Goal: Transaction & Acquisition: Purchase product/service

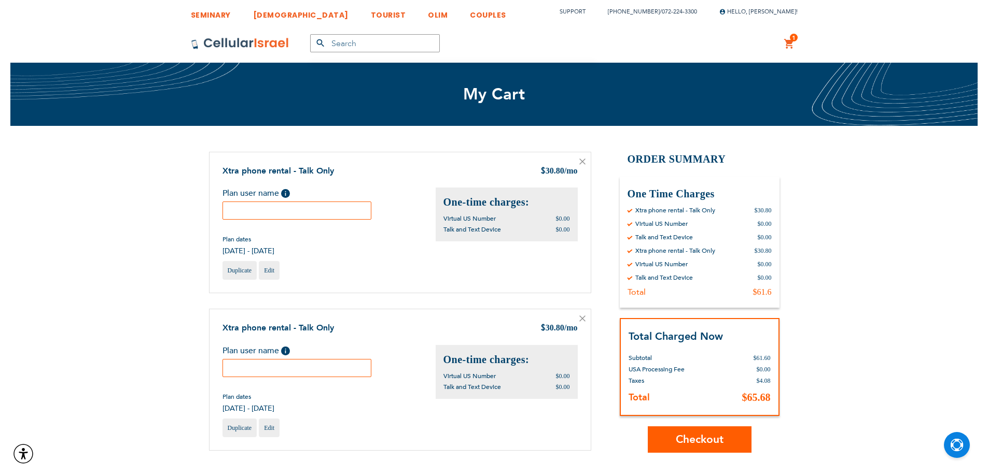
click at [293, 217] on input "text" at bounding box center [296, 211] width 149 height 18
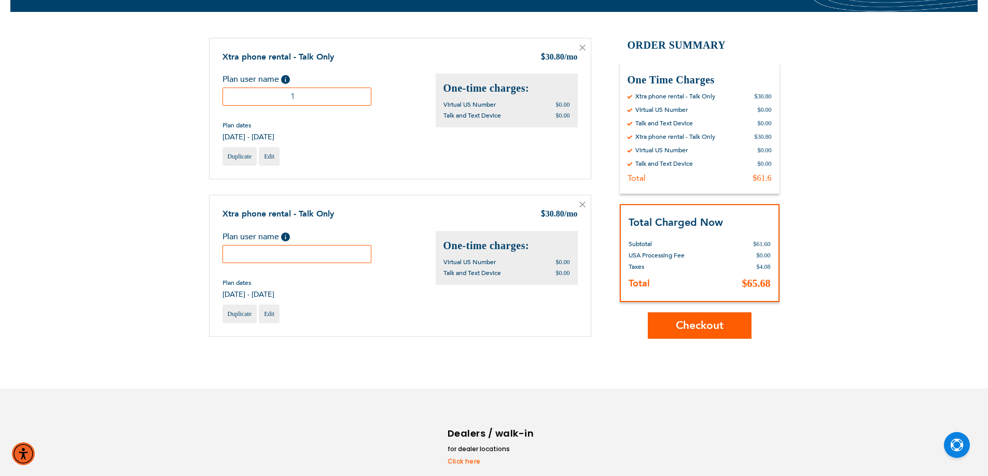
scroll to position [163, 0]
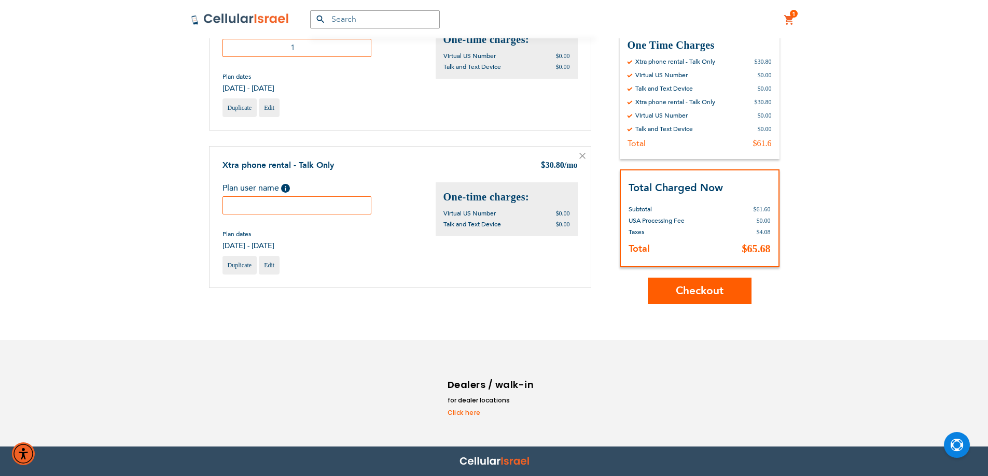
type input "1"
click at [305, 212] on input "text" at bounding box center [296, 206] width 149 height 18
type input "2"
click at [684, 291] on span "Checkout" at bounding box center [700, 290] width 48 height 15
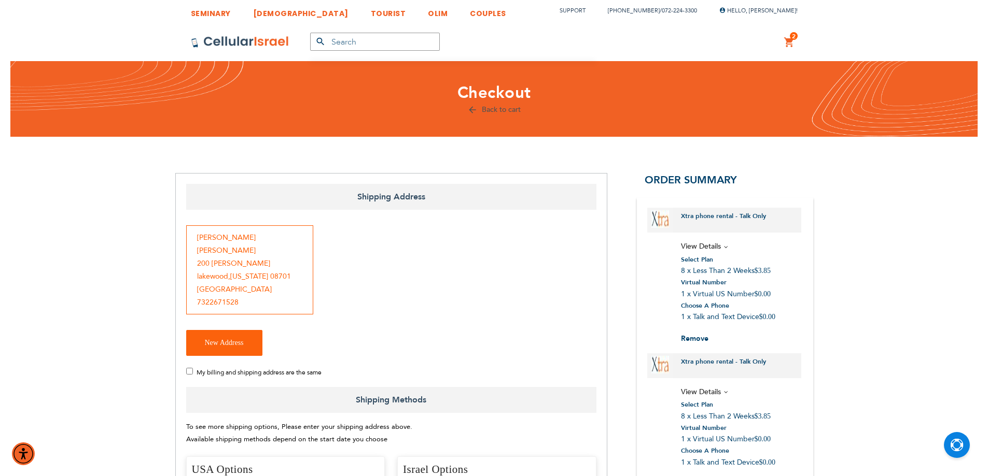
scroll to position [87, 0]
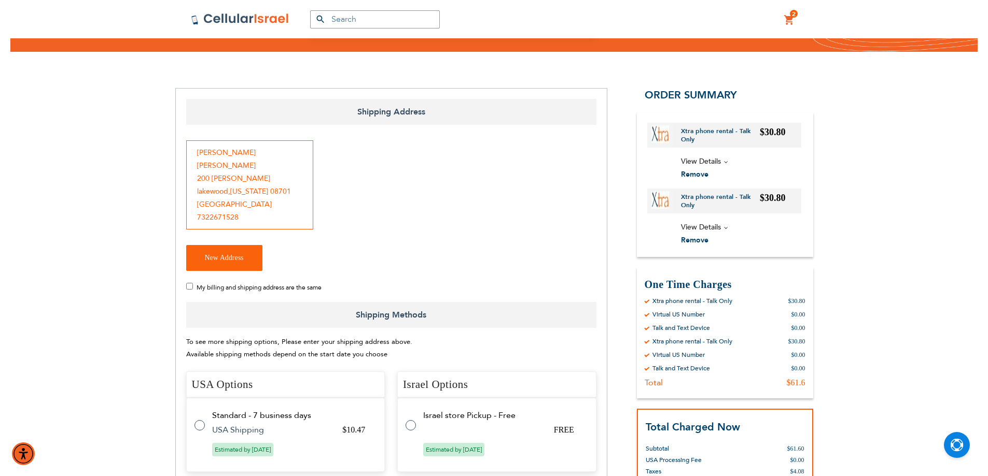
click at [278, 284] on span "My billing and shipping address are the same" at bounding box center [259, 288] width 125 height 8
click at [193, 283] on input "My billing and shipping address are the same" at bounding box center [189, 286] width 7 height 7
checkbox input "true"
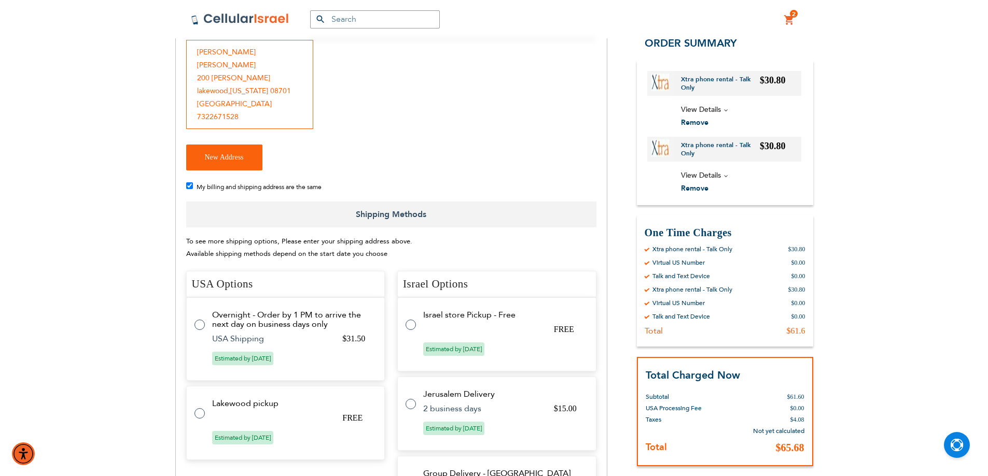
scroll to position [259, 0]
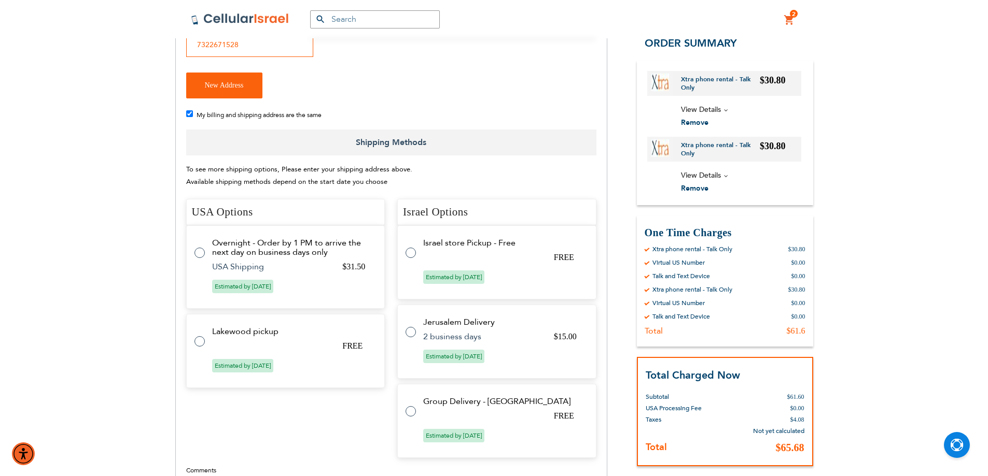
click at [241, 327] on td "Lakewood pickup" at bounding box center [292, 331] width 160 height 9
radio input "true"
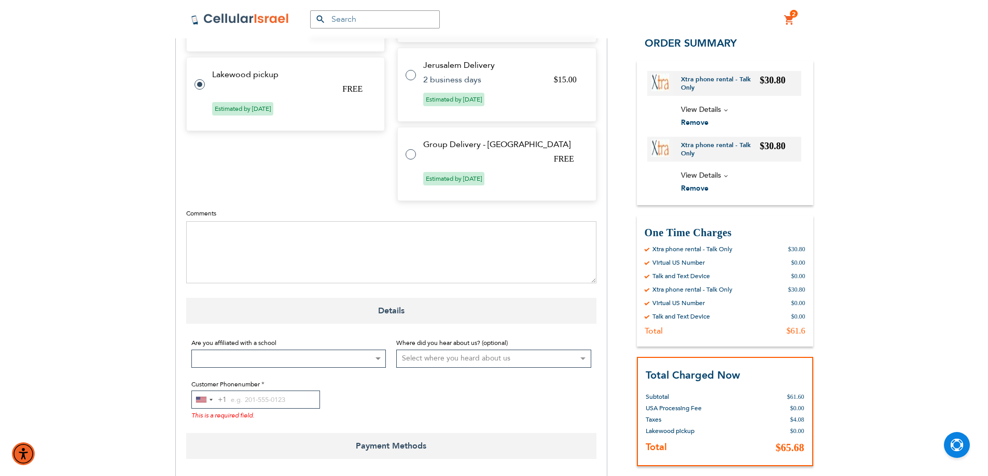
scroll to position [518, 0]
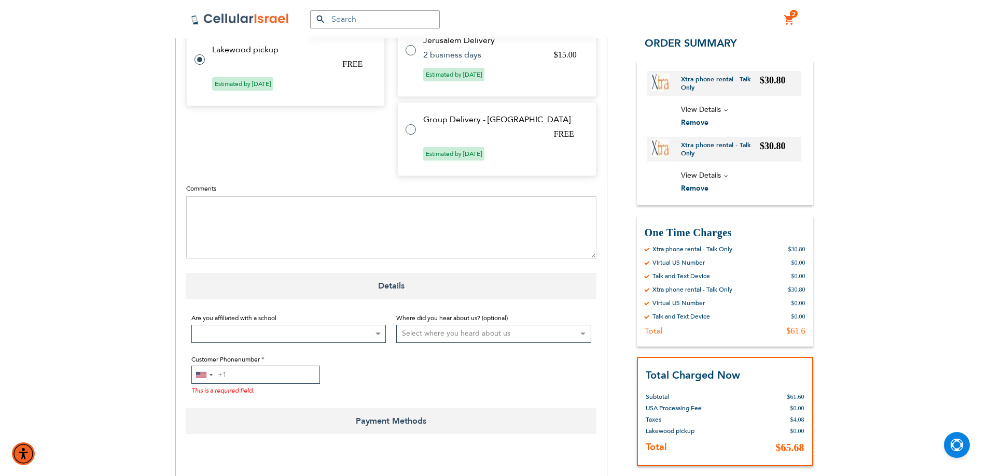
click at [260, 366] on input "Customer Phonenumber" at bounding box center [255, 375] width 129 height 18
paste input "7322671528"
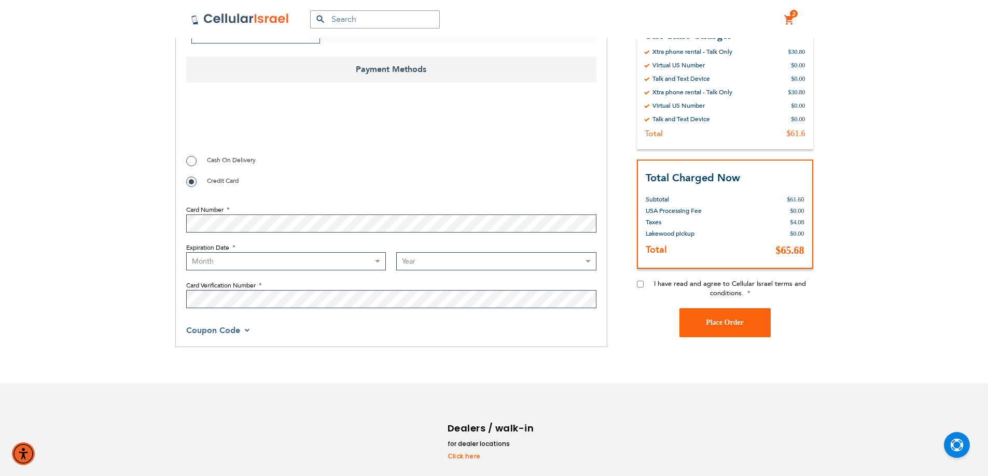
scroll to position [864, 0]
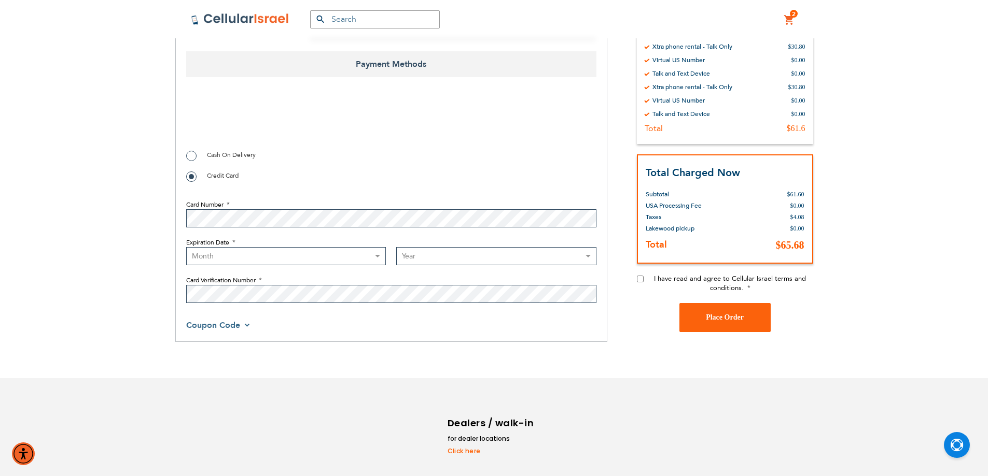
type input "7322671528"
click at [372, 247] on select "Month 01 - January 02 - February 03 - March 04 - April 05 - May 06 - June 07 - …" at bounding box center [286, 256] width 200 height 18
select select "7"
click at [186, 247] on select "Month 01 - January 02 - February 03 - March 04 - April 05 - May 06 - June 07 - …" at bounding box center [286, 256] width 200 height 18
click at [443, 253] on select "Year 2025 2026 2027 2028 2029 2030 2031 2032 2033 2034 2035 2036 2037 2038 2039…" at bounding box center [496, 256] width 200 height 18
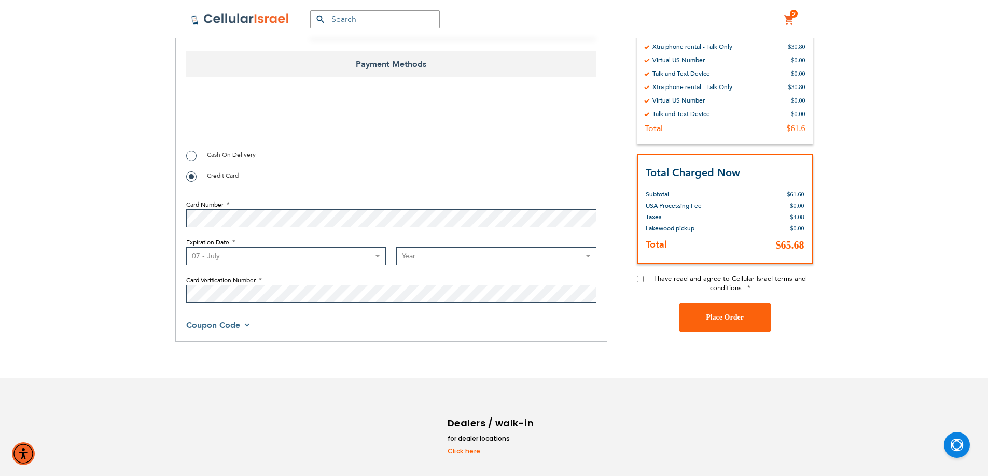
select select "2028"
click at [396, 247] on select "Year 2025 2026 2027 2028 2029 2030 2031 2032 2033 2034 2035 2036 2037 2038 2039…" at bounding box center [496, 256] width 200 height 18
click at [639, 275] on input "I have read and agree to Cellular Israel terms and conditions." at bounding box center [640, 278] width 7 height 7
checkbox input "true"
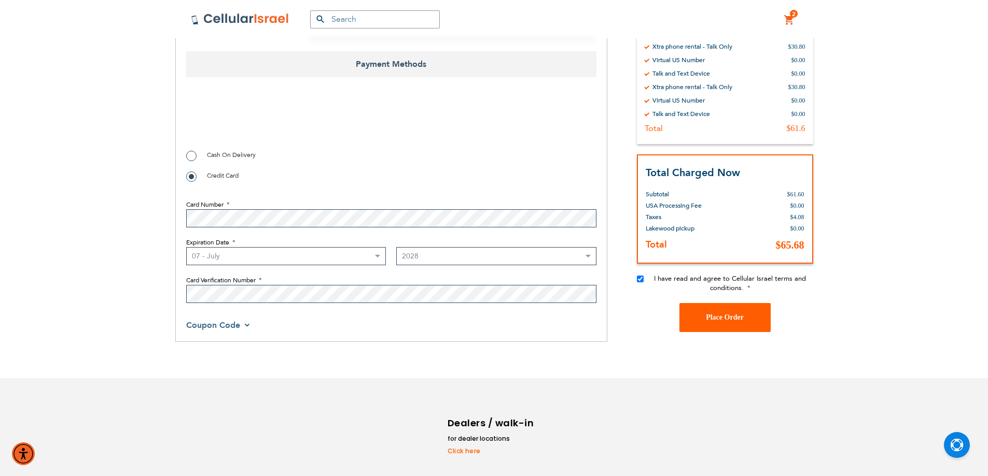
click at [767, 310] on button "Place Order" at bounding box center [724, 317] width 91 height 29
